Goal: Share content: Share content

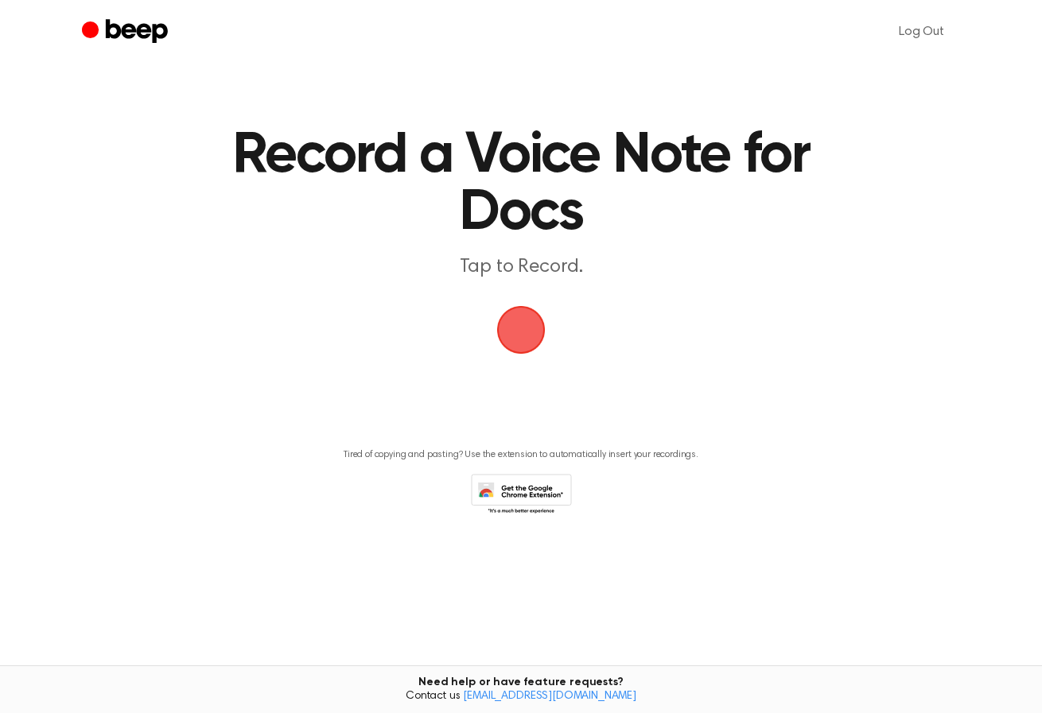
click at [810, 359] on main "Record a Voice Note for Docs Tap to Record. Tired of copying and pasting? Use t…" at bounding box center [521, 318] width 1042 height 637
click at [514, 324] on span "button" at bounding box center [521, 330] width 45 height 45
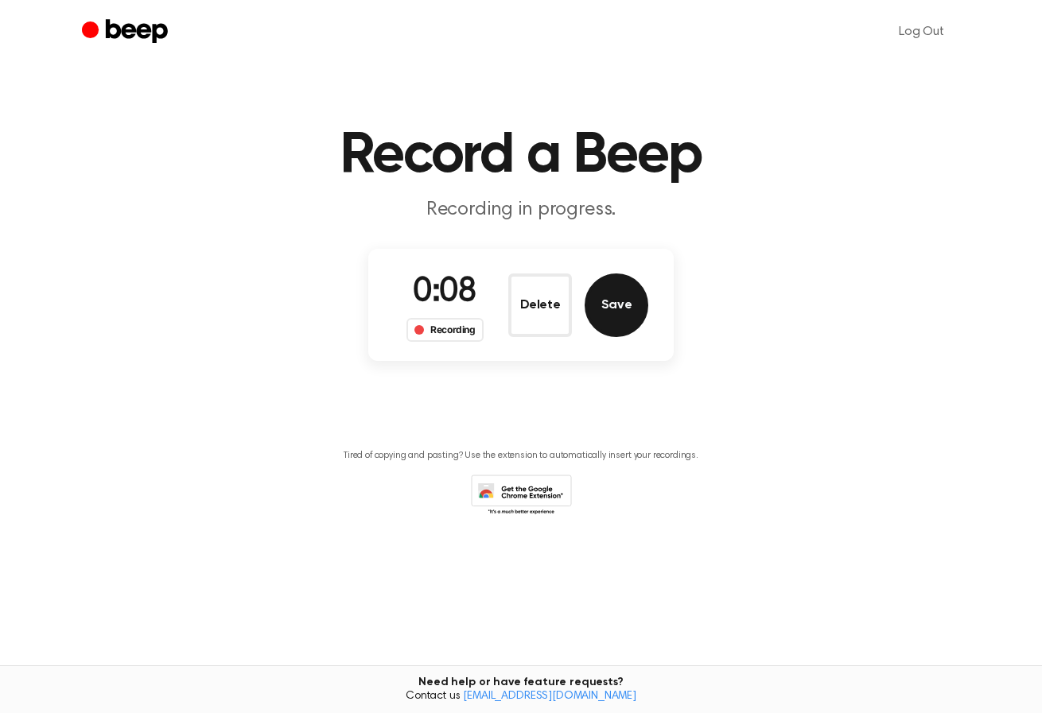
click at [613, 303] on button "Save" at bounding box center [617, 306] width 64 height 64
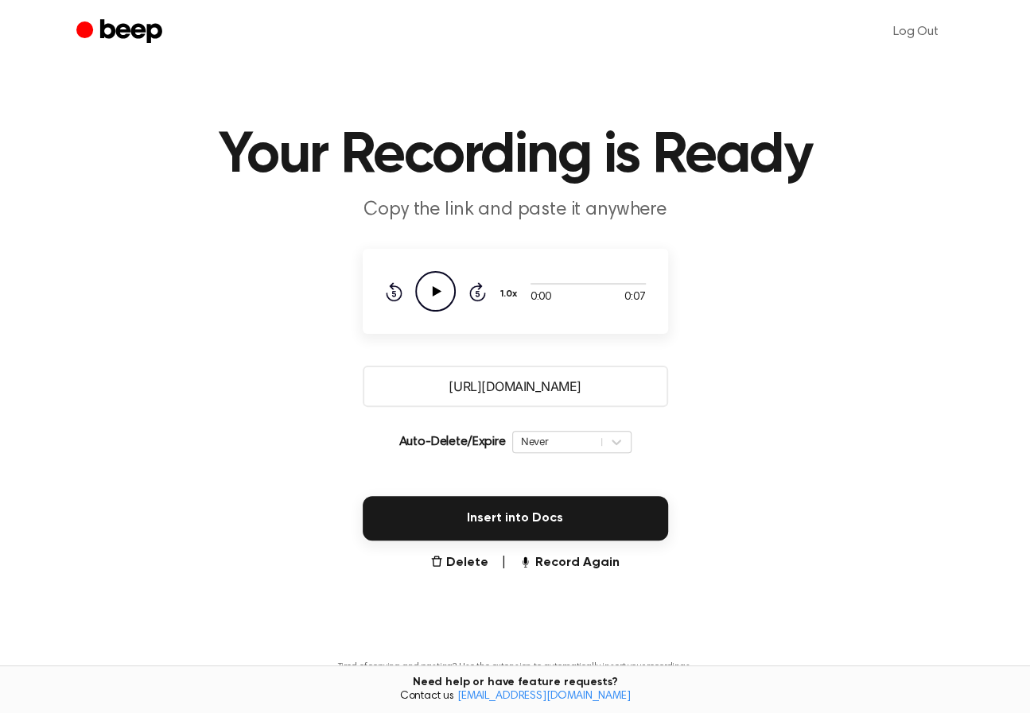
click at [425, 293] on icon "Play Audio" at bounding box center [435, 291] width 41 height 41
click at [432, 293] on icon at bounding box center [436, 291] width 9 height 10
drag, startPoint x: 627, startPoint y: 385, endPoint x: 388, endPoint y: 387, distance: 239.4
click at [388, 387] on input "[URL][DOMAIN_NAME]" at bounding box center [515, 386] width 305 height 41
click at [670, 441] on main "Your Recording is Ready Copy the link and paste it anywhere 0:04 0:07 Your brow…" at bounding box center [515, 387] width 1030 height 775
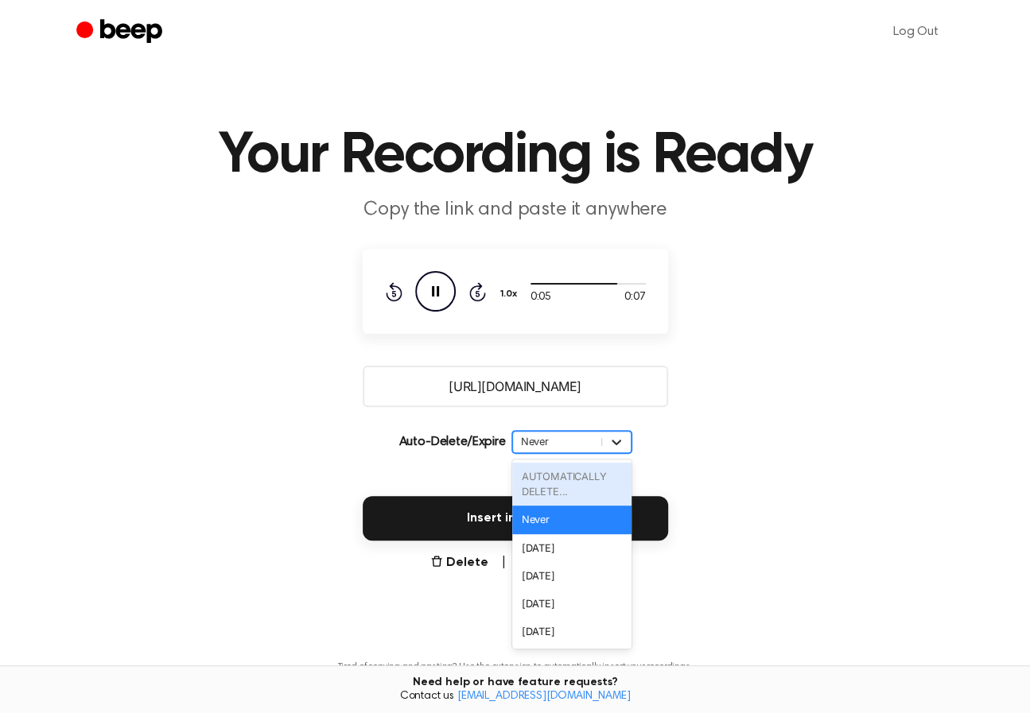
click at [604, 441] on div at bounding box center [616, 442] width 29 height 16
click at [658, 430] on div "Auto-Delete/Expire option AUTOMATICALLY DELETE... focused disabled, 1 of 6. 6 r…" at bounding box center [515, 442] width 305 height 45
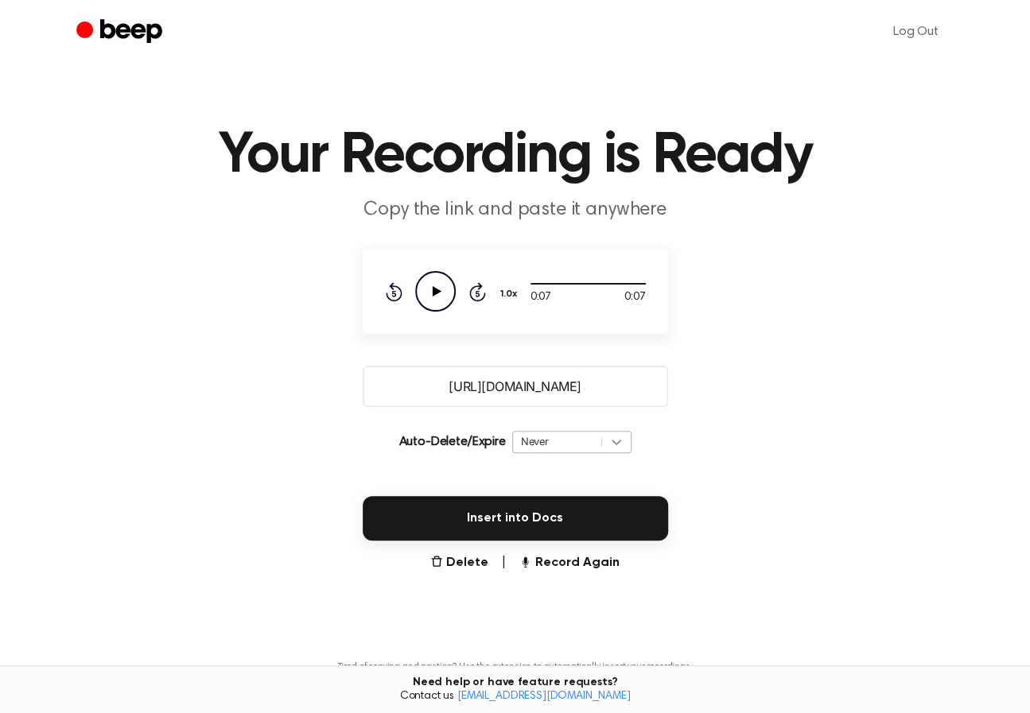
click at [625, 441] on div at bounding box center [616, 442] width 29 height 16
drag, startPoint x: 684, startPoint y: 445, endPoint x: 674, endPoint y: 456, distance: 14.7
click at [684, 446] on main "Your Recording is Ready Copy the link and paste it anywhere 0:07 0:07 Your brow…" at bounding box center [515, 387] width 1030 height 775
click at [453, 561] on button "Delete" at bounding box center [459, 563] width 58 height 19
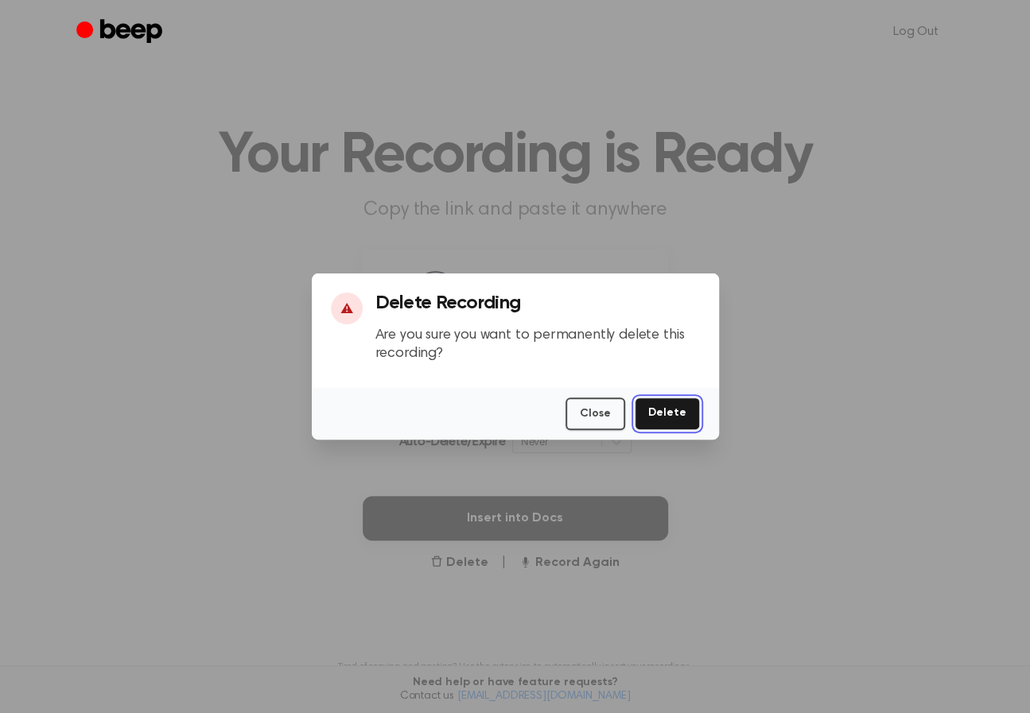
click at [654, 414] on button "Delete" at bounding box center [667, 414] width 65 height 33
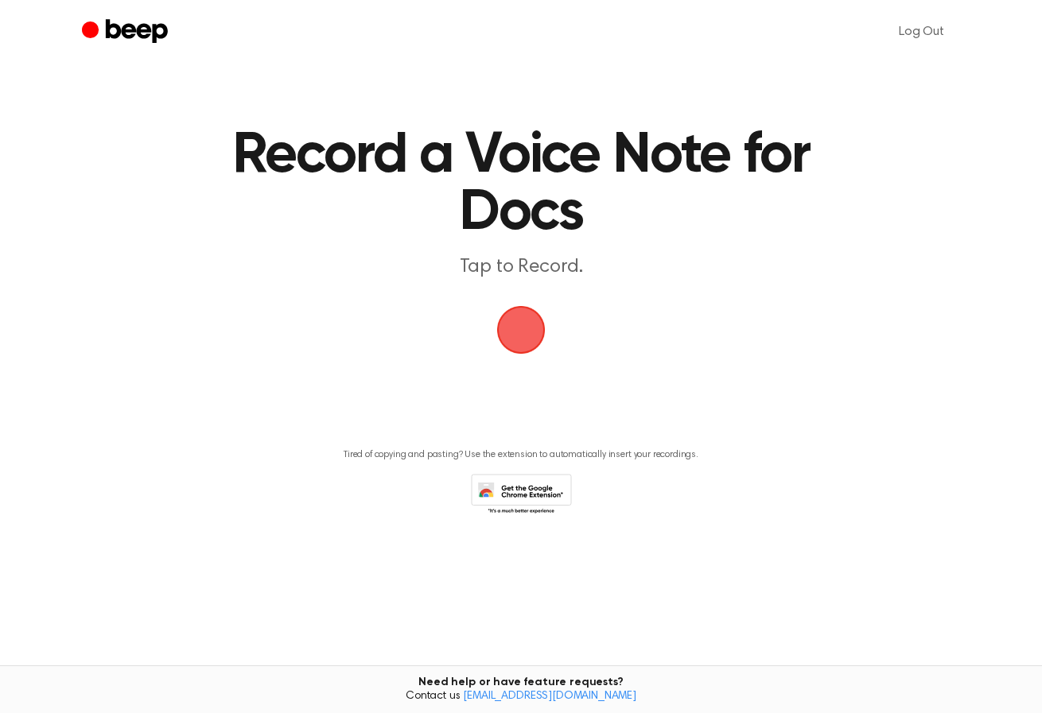
click at [761, 317] on main "Record a Voice Note for Docs Tap to Record. Tired of copying and pasting? Use t…" at bounding box center [521, 318] width 1042 height 637
click at [856, 424] on main "Record a Voice Note for Docs Tap to Record. Tired of copying and pasting? Use t…" at bounding box center [521, 318] width 1042 height 637
